Goal: Task Accomplishment & Management: Complete application form

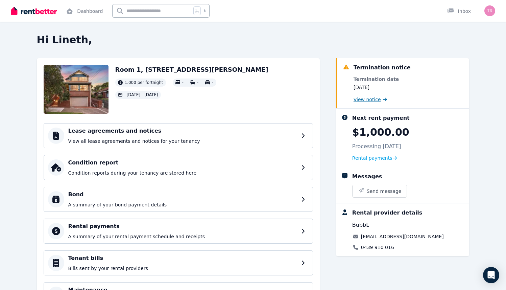
click at [365, 101] on span "View notice" at bounding box center [367, 99] width 27 height 7
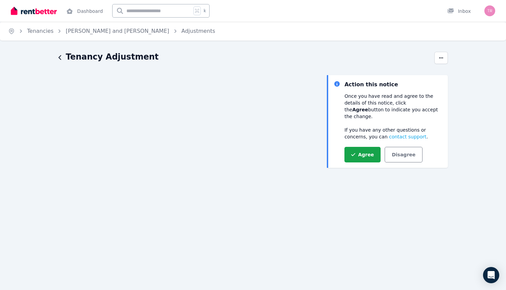
click at [60, 58] on icon "button" at bounding box center [60, 57] width 3 height 5
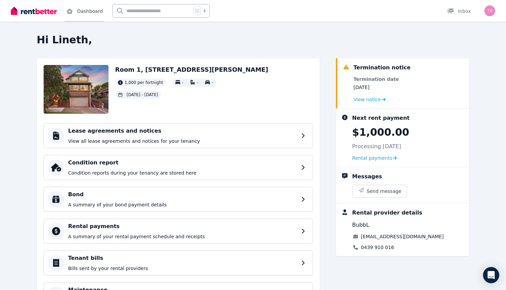
click at [84, 7] on link "Dashboard" at bounding box center [84, 11] width 39 height 22
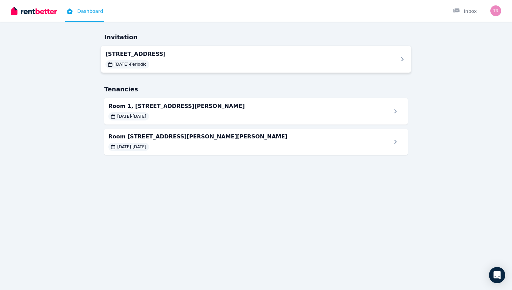
click at [188, 50] on span "Room 4, 17 Old Canterbury Rd, Lewisham NSW 2049" at bounding box center [247, 54] width 284 height 8
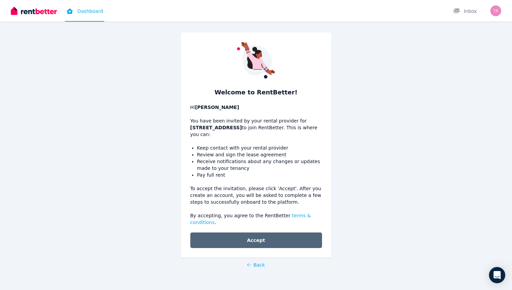
click at [267, 237] on button "Accept" at bounding box center [256, 240] width 132 height 16
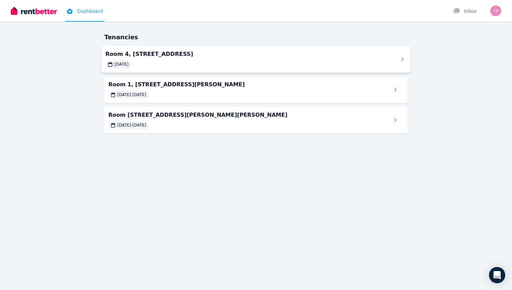
click at [284, 63] on div "[DATE]" at bounding box center [247, 64] width 284 height 8
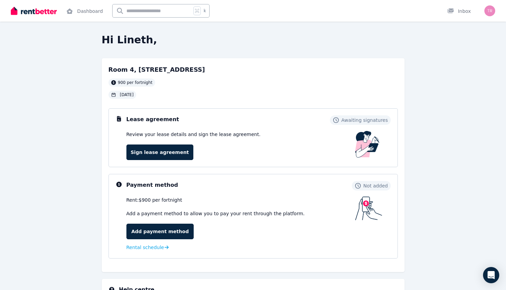
click at [321, 75] on div "Room 4, [STREET_ADDRESS] per fortnight [DATE]" at bounding box center [254, 82] width 290 height 34
click at [175, 152] on link "Sign lease agreement" at bounding box center [160, 152] width 67 height 16
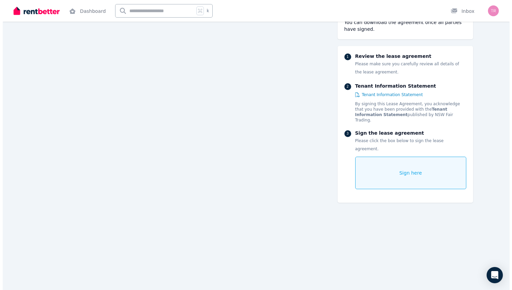
scroll to position [12050, 0]
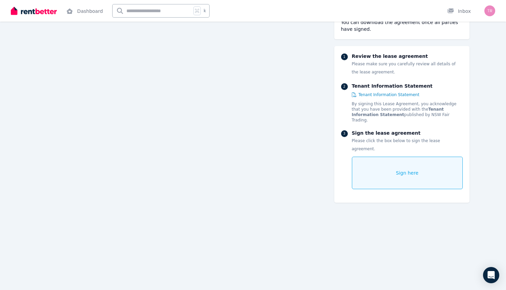
click at [411, 169] on span "Sign here" at bounding box center [407, 172] width 23 height 7
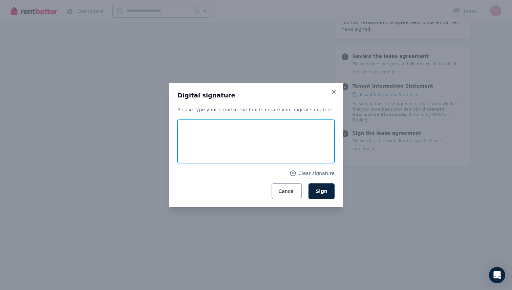
click at [256, 138] on input "text" at bounding box center [255, 141] width 157 height 43
type input "**********"
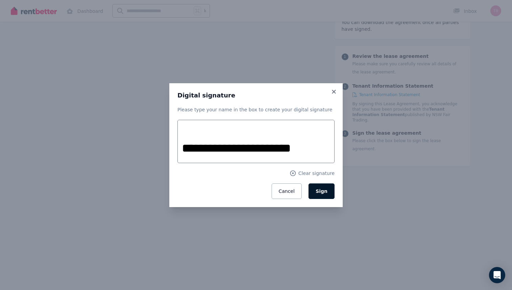
click at [317, 187] on button "Sign" at bounding box center [321, 191] width 26 height 16
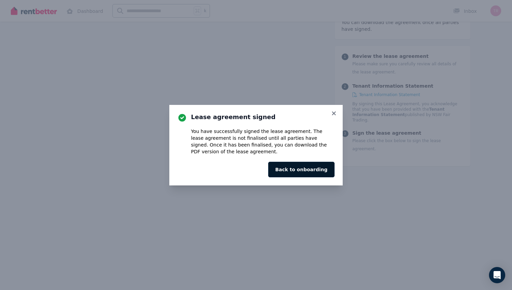
click at [323, 167] on button "Back to onboarding" at bounding box center [301, 170] width 66 height 16
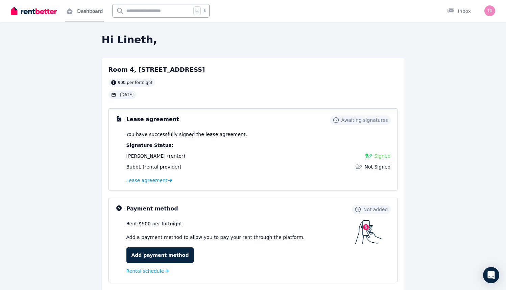
click at [70, 9] on icon at bounding box center [70, 10] width 6 height 5
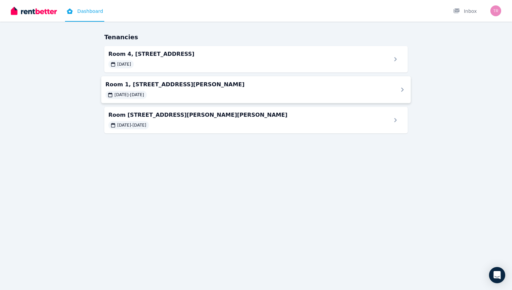
click at [172, 92] on div "[DATE] - [DATE]" at bounding box center [247, 95] width 284 height 8
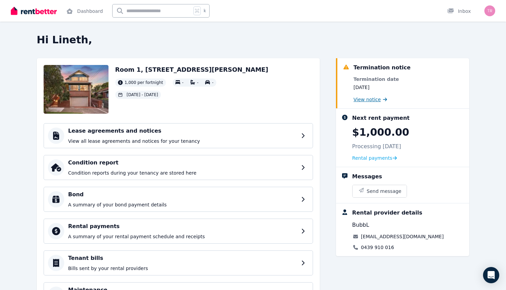
click at [377, 99] on span "View notice" at bounding box center [367, 99] width 27 height 7
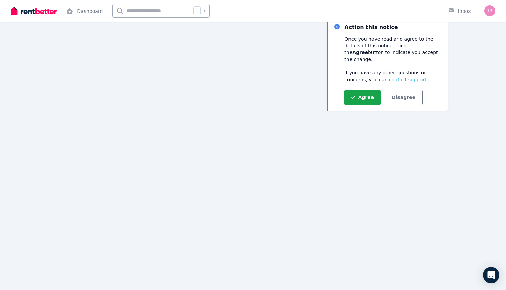
scroll to position [75, 0]
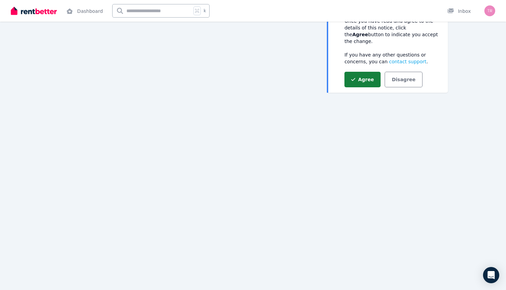
click at [365, 77] on button "Agree" at bounding box center [363, 80] width 36 height 16
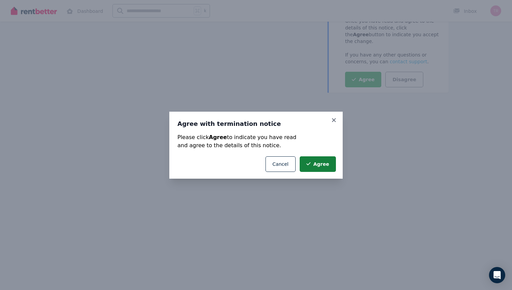
click at [323, 163] on button "Agree" at bounding box center [317, 164] width 36 height 16
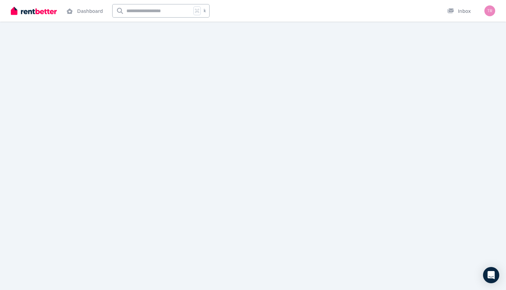
scroll to position [0, 0]
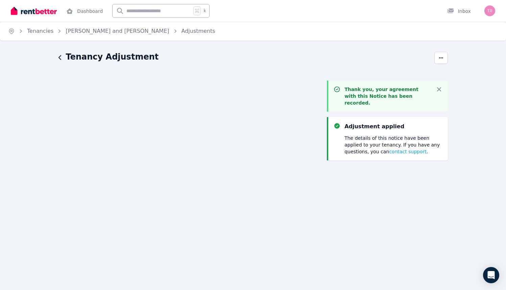
click at [59, 55] on icon "button" at bounding box center [60, 57] width 3 height 5
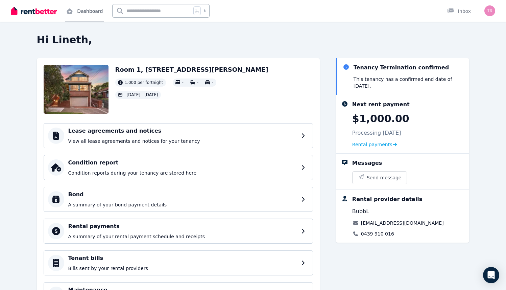
click at [93, 11] on link "Dashboard" at bounding box center [84, 11] width 39 height 22
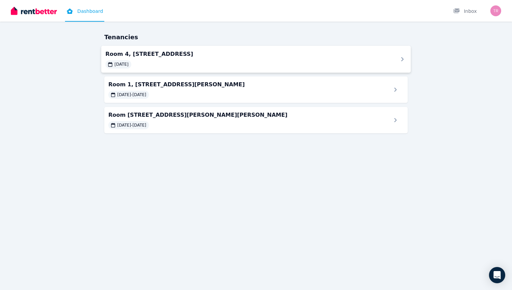
click at [188, 52] on span "Room 4, [STREET_ADDRESS]" at bounding box center [247, 54] width 284 height 8
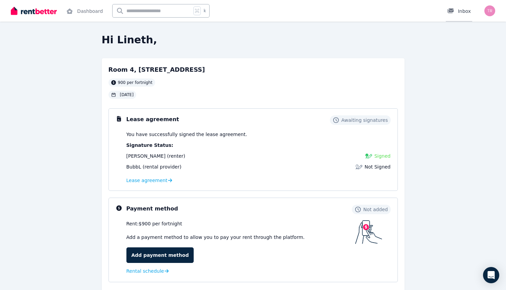
click at [462, 15] on link "Inbox" at bounding box center [459, 11] width 26 height 22
